Goal: Task Accomplishment & Management: Complete application form

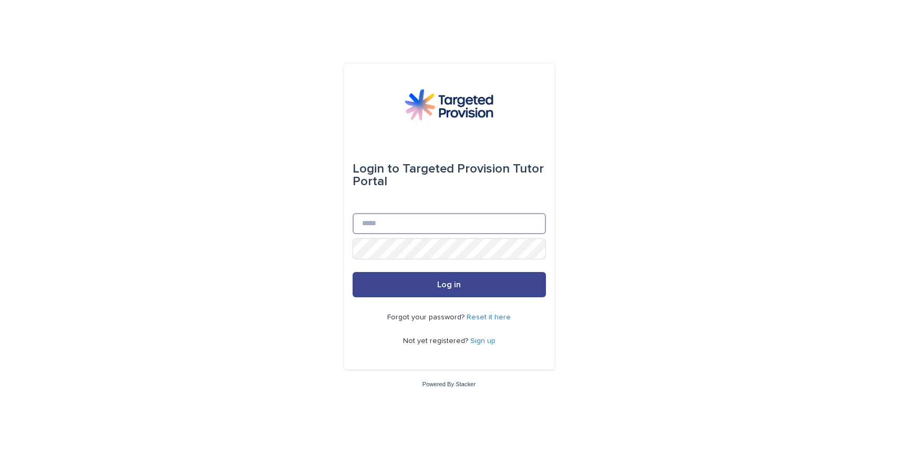
type input "**********"
click at [448, 285] on span "Log in" at bounding box center [449, 284] width 24 height 8
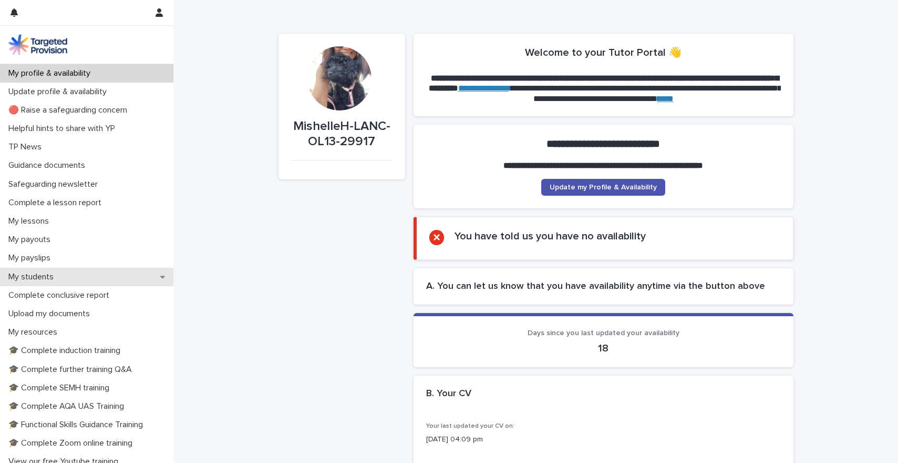
click at [46, 278] on p "My students" at bounding box center [33, 277] width 58 height 10
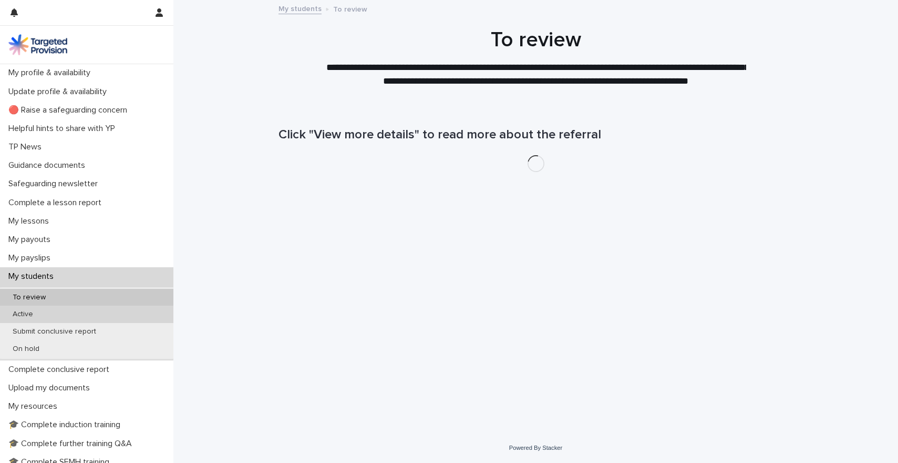
click at [38, 315] on p "Active" at bounding box center [22, 314] width 37 height 9
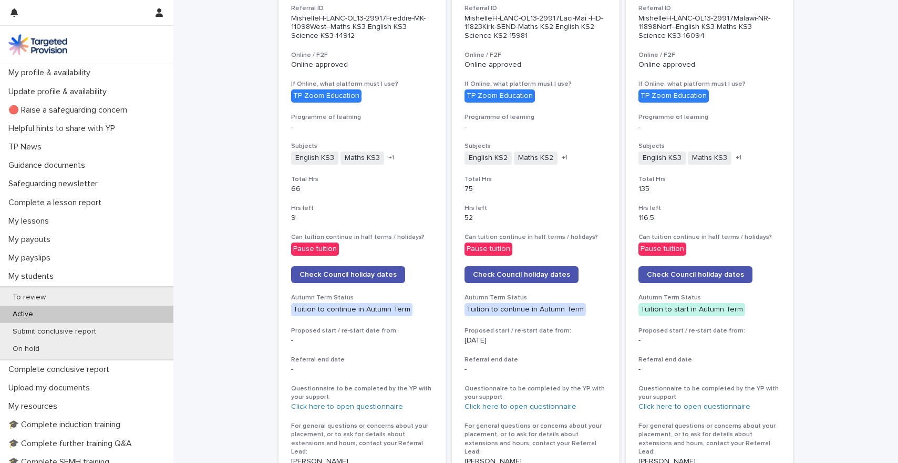
scroll to position [83, 0]
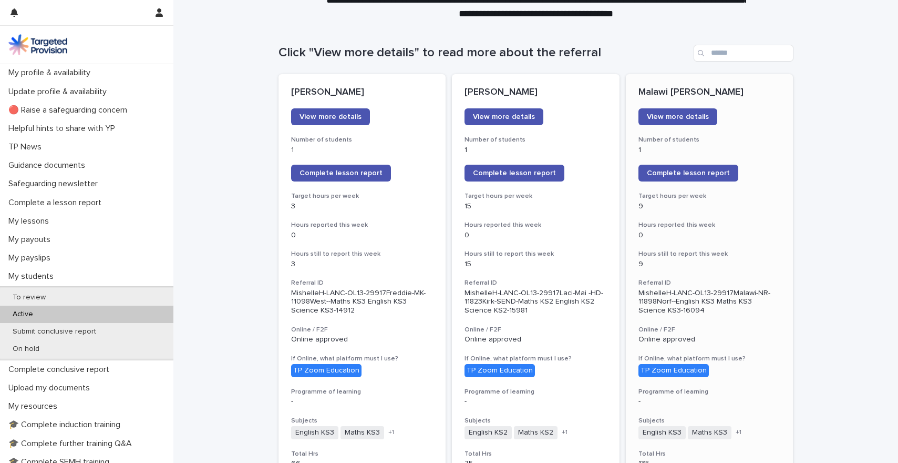
click at [762, 232] on p "0" at bounding box center [710, 235] width 142 height 9
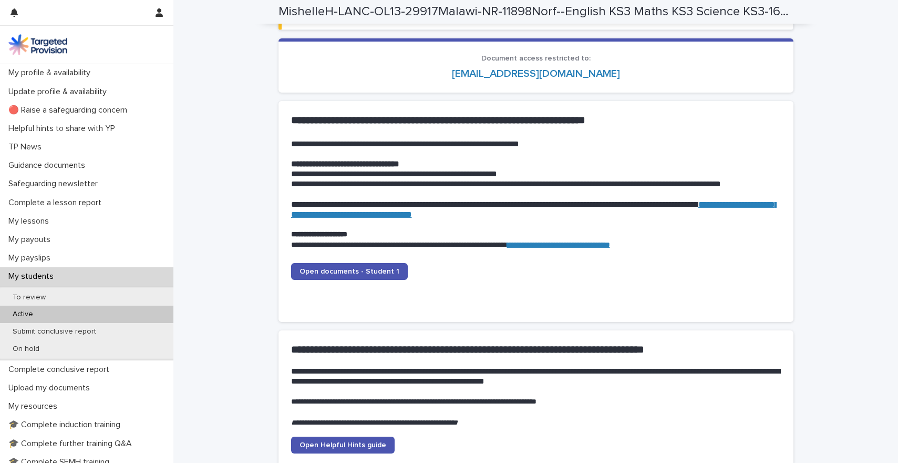
scroll to position [983, 0]
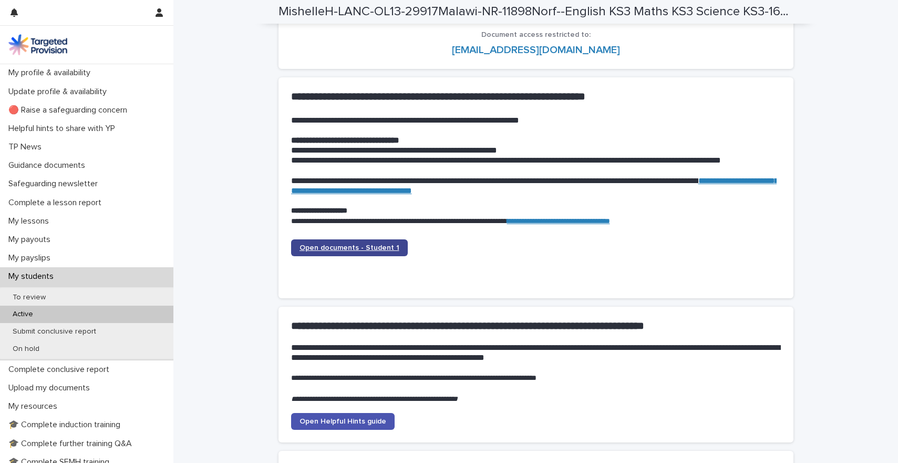
click at [379, 252] on link "Open documents - Student 1" at bounding box center [349, 247] width 117 height 17
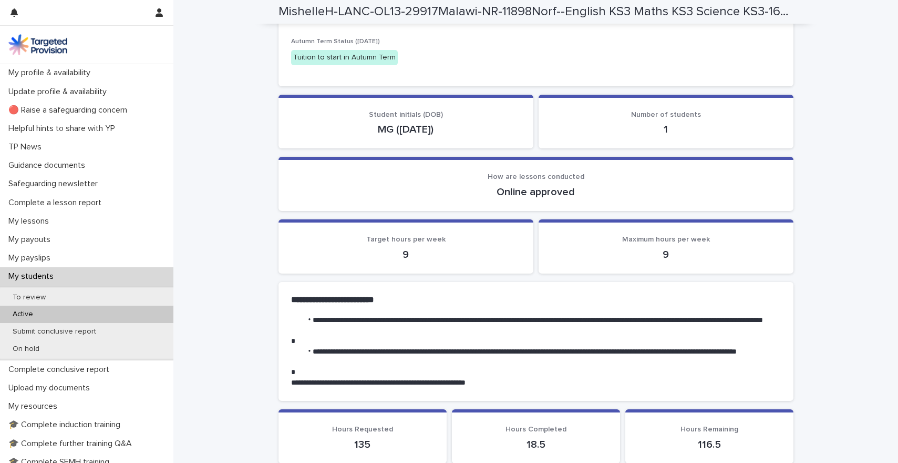
scroll to position [0, 0]
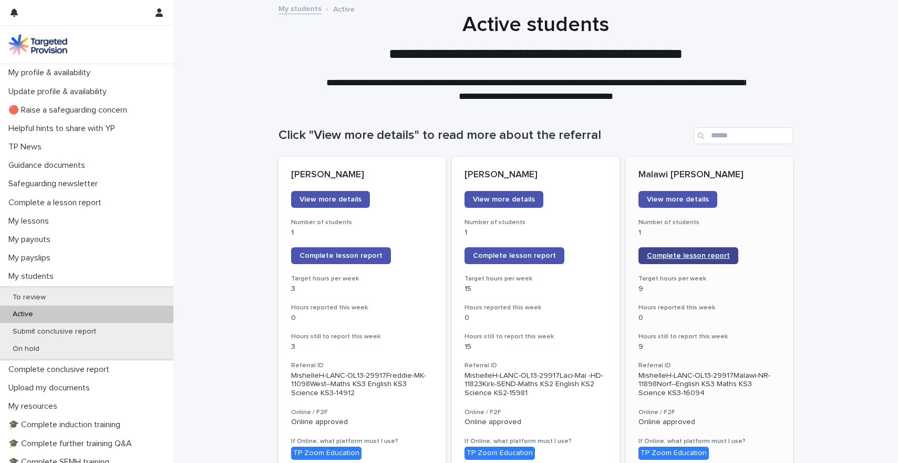
click at [704, 258] on span "Complete lesson report" at bounding box center [688, 255] width 83 height 7
